Goal: Task Accomplishment & Management: Manage account settings

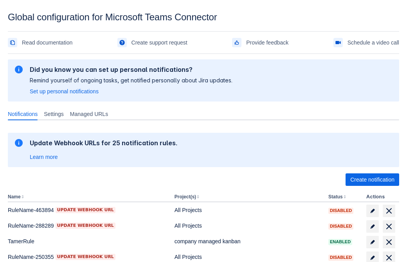
click at [372, 180] on span "Create notification" at bounding box center [372, 180] width 44 height 13
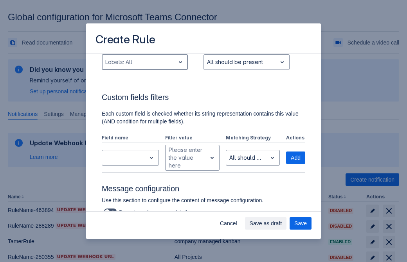
click at [144, 67] on div "Scrollable content" at bounding box center [138, 61] width 66 height 9
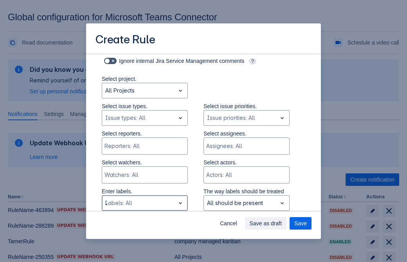
type input "234348_label"
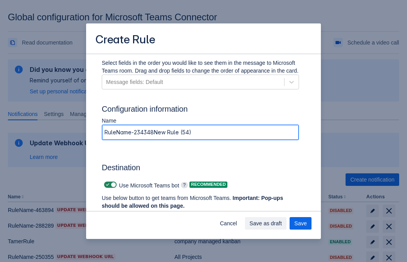
type input "RuleName-234348New Rule (54)"
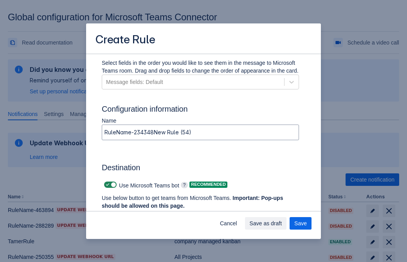
click at [106, 185] on span "Scrollable content" at bounding box center [107, 185] width 6 height 6
click at [106, 185] on input "Scrollable content" at bounding box center [106, 185] width 5 height 5
checkbox input "false"
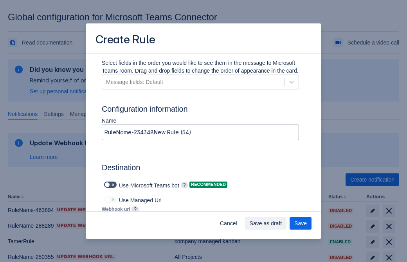
type input "https://prod-172.westeurope.logic.azure.com:443/workflows/ae977bb6ae334c9d95dfe…"
click at [300, 224] on span "Save" at bounding box center [300, 223] width 13 height 13
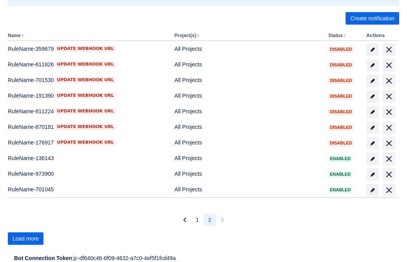
click at [25, 239] on span "Load more" at bounding box center [26, 239] width 26 height 13
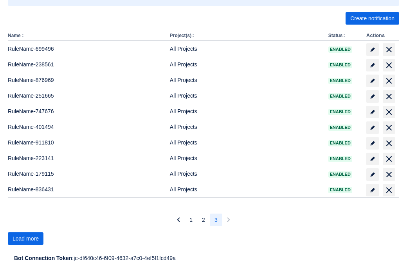
click at [25, 239] on span "Load more" at bounding box center [26, 239] width 26 height 13
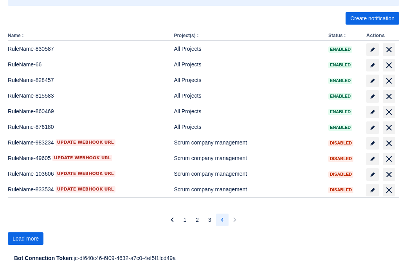
click at [25, 239] on span "Load more" at bounding box center [26, 239] width 26 height 13
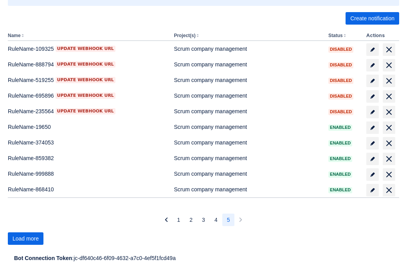
click at [25, 239] on span "Load more" at bounding box center [26, 239] width 26 height 13
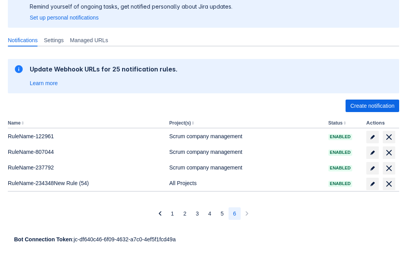
scroll to position [74, 0]
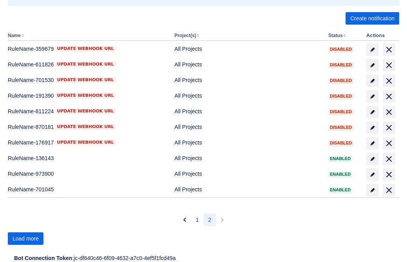
click at [25, 239] on span "Load more" at bounding box center [26, 239] width 26 height 13
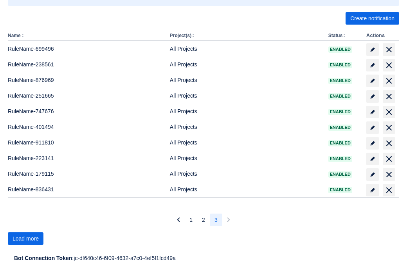
click at [25, 239] on span "Load more" at bounding box center [26, 239] width 26 height 13
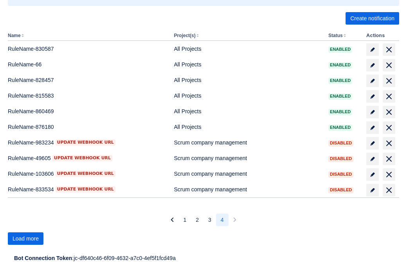
click at [25, 239] on span "Load more" at bounding box center [26, 239] width 26 height 13
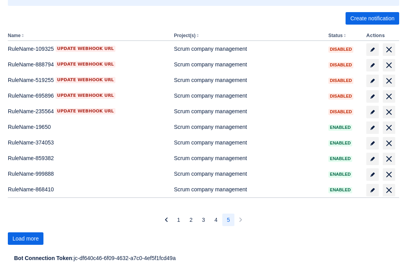
click at [25, 239] on span "Load more" at bounding box center [26, 239] width 26 height 13
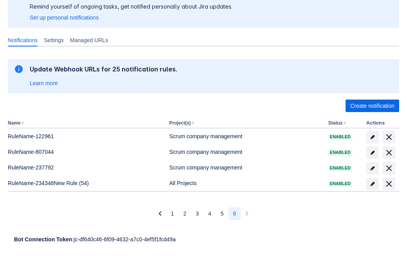
scroll to position [74, 0]
click at [388, 184] on span "delete" at bounding box center [388, 183] width 9 height 9
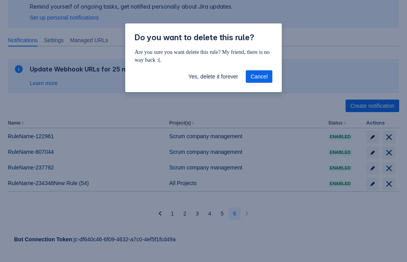
click at [213, 77] on span "Yes, delete it forever" at bounding box center [213, 76] width 50 height 13
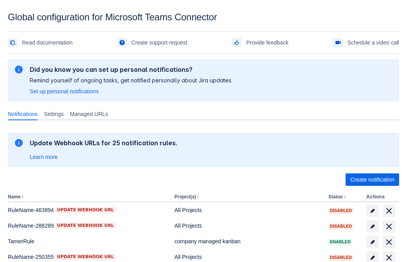
click at [372, 180] on span "Create notification" at bounding box center [372, 180] width 44 height 13
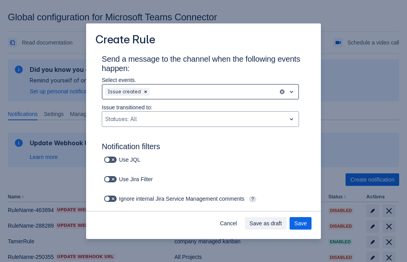
click at [200, 92] on div "Scrollable content" at bounding box center [213, 91] width 124 height 9
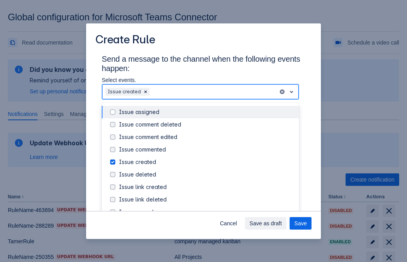
click at [206, 162] on div "Issue created" at bounding box center [206, 162] width 175 height 8
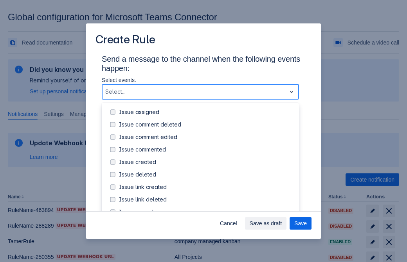
click at [206, 233] on div "Issue updated" at bounding box center [206, 237] width 175 height 8
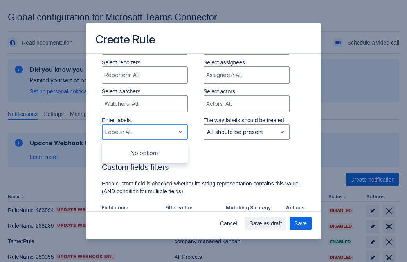
type input "841157_label"
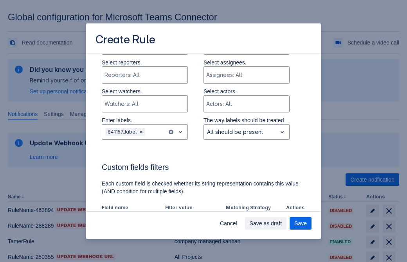
scroll to position [459, 0]
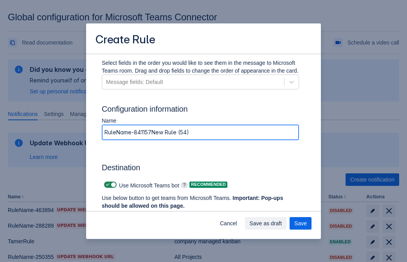
type input "RuleName-841157New Rule (54)"
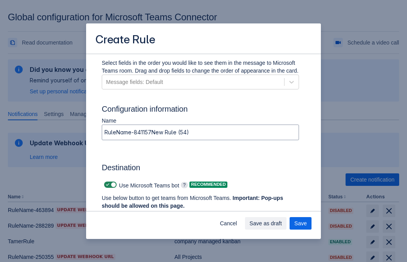
click at [106, 185] on span "Scrollable content" at bounding box center [107, 185] width 6 height 6
click at [106, 185] on input "Scrollable content" at bounding box center [106, 185] width 5 height 5
checkbox input "false"
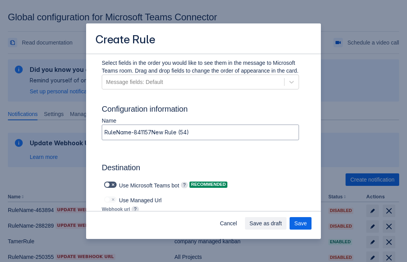
type input "https://prod-112.westeurope.logic.azure.com:443/workflows/bae959254738451b85002…"
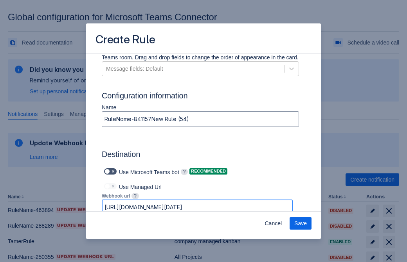
click at [300, 224] on span "Save" at bounding box center [300, 223] width 13 height 13
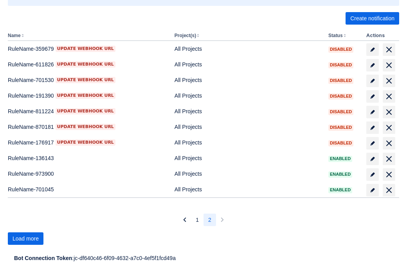
click at [25, 239] on span "Load more" at bounding box center [26, 239] width 26 height 13
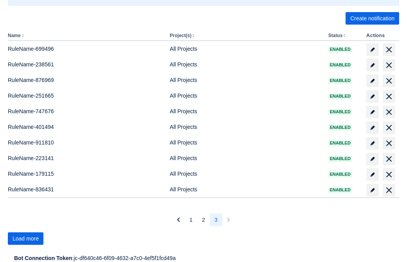
click at [25, 239] on span "Load more" at bounding box center [26, 239] width 26 height 13
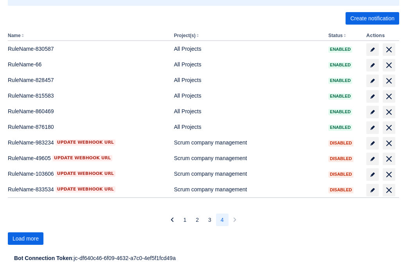
click at [25, 239] on span "Load more" at bounding box center [26, 239] width 26 height 13
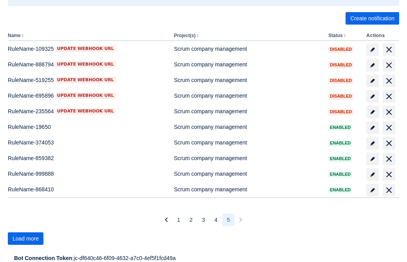
click at [25, 239] on span "Load more" at bounding box center [26, 239] width 26 height 13
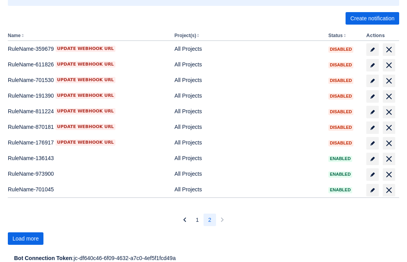
click at [25, 239] on span "Load more" at bounding box center [26, 239] width 26 height 13
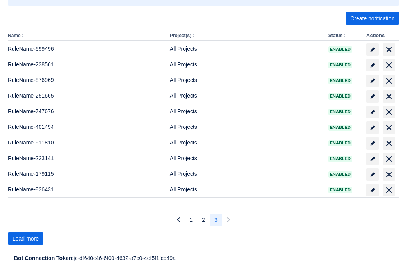
click at [25, 239] on span "Load more" at bounding box center [26, 239] width 26 height 13
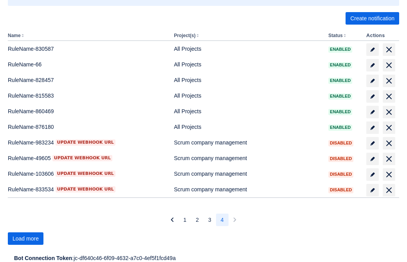
click at [25, 239] on span "Load more" at bounding box center [26, 239] width 26 height 13
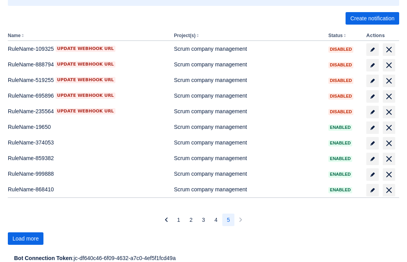
click at [25, 239] on span "Load more" at bounding box center [26, 239] width 26 height 13
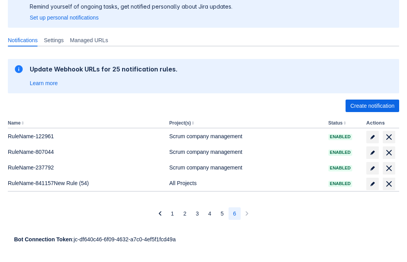
click at [388, 184] on span "delete" at bounding box center [388, 183] width 9 height 9
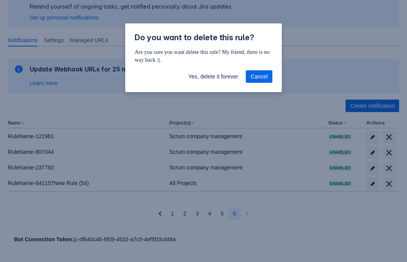
click at [213, 77] on span "Yes, delete it forever" at bounding box center [213, 76] width 50 height 13
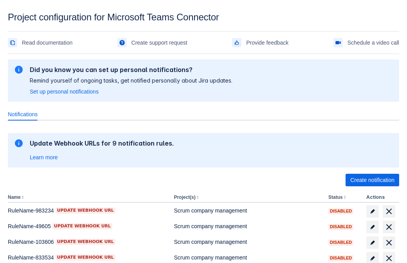
click at [372, 180] on span "Create notification" at bounding box center [372, 180] width 44 height 13
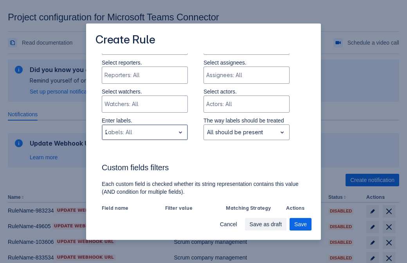
type input "287869_label"
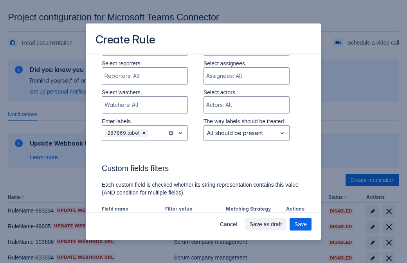
scroll to position [431, 0]
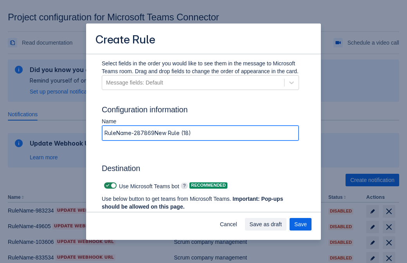
type input "RuleName-287869New Rule (18)"
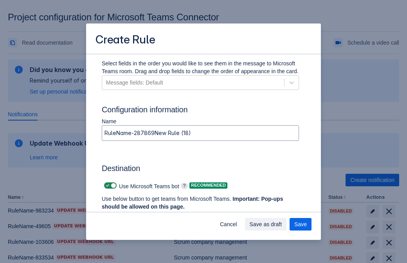
click at [106, 185] on span at bounding box center [107, 185] width 6 height 6
click at [106, 185] on input "checkbox" at bounding box center [106, 185] width 5 height 5
checkbox input "false"
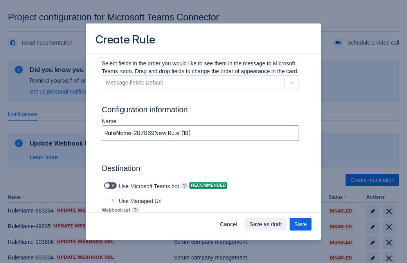
type input "https://prod-103.westeurope.logic.azure.com:443/workflows/562279af401f414e8dae6…"
click at [282, 224] on span "Save as draft" at bounding box center [265, 224] width 32 height 13
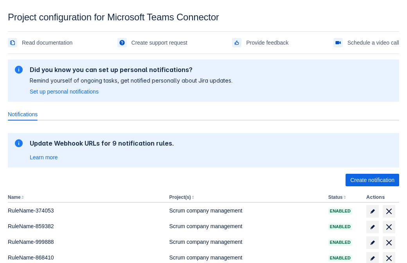
scroll to position [128, 0]
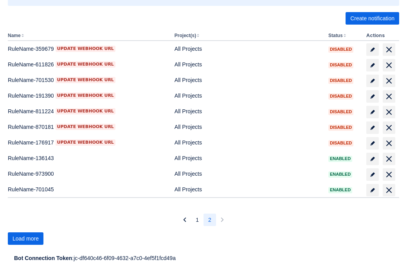
click at [25, 239] on span "Load more" at bounding box center [26, 239] width 26 height 13
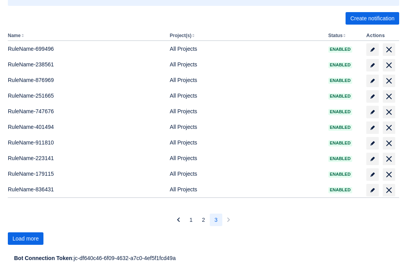
click at [25, 239] on span "Load more" at bounding box center [26, 239] width 26 height 13
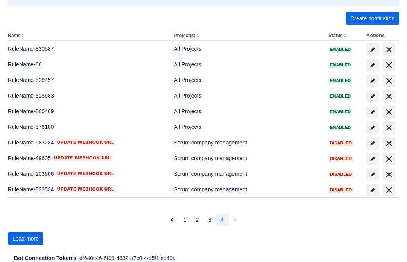
click at [25, 239] on span "Load more" at bounding box center [26, 239] width 26 height 13
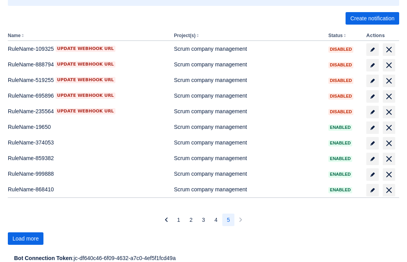
click at [25, 239] on span "Load more" at bounding box center [26, 239] width 26 height 13
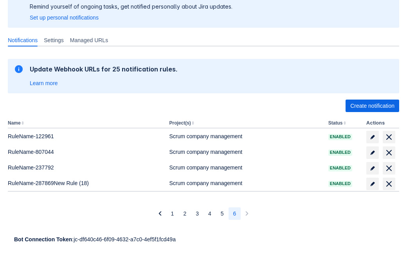
click at [388, 184] on span "delete" at bounding box center [388, 183] width 9 height 9
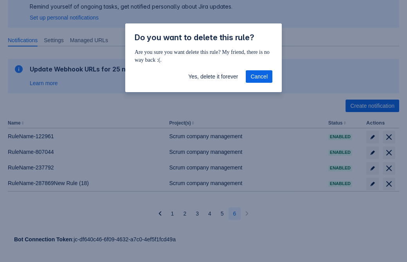
click at [213, 77] on span "Yes, delete it forever" at bounding box center [213, 76] width 50 height 13
